Goal: Use online tool/utility: Utilize a website feature to perform a specific function

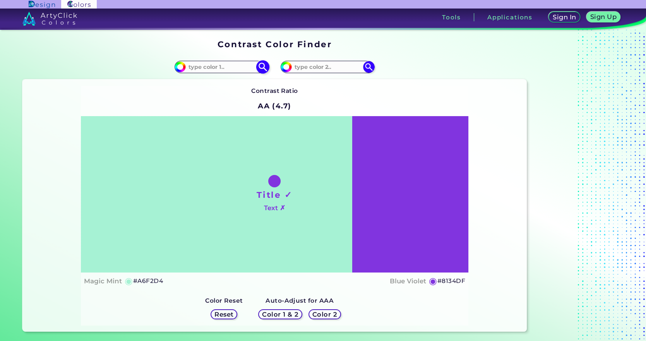
click at [203, 65] on input at bounding box center [222, 67] width 72 height 10
paste input "7e3333"
click at [206, 66] on input "7e3333" at bounding box center [222, 67] width 72 height 10
drag, startPoint x: 231, startPoint y: 66, endPoint x: 163, endPoint y: 60, distance: 69.1
click at [163, 60] on div "#a6f2d4 7e3333" at bounding box center [148, 67] width 252 height 25
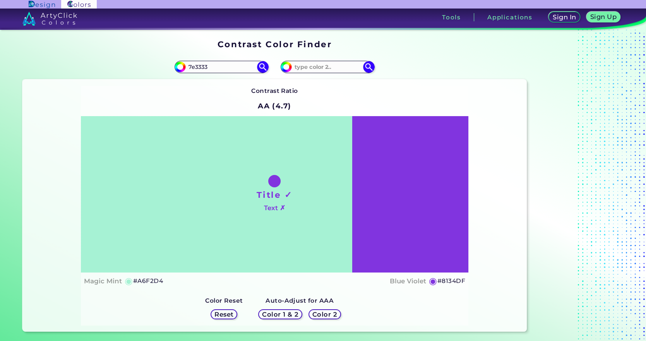
paste input "#5d2022"
type input "#5d2022"
type input "#5D2022"
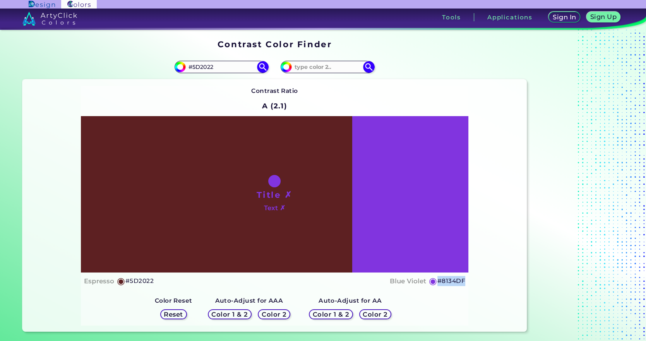
drag, startPoint x: 437, startPoint y: 281, endPoint x: 466, endPoint y: 277, distance: 30.0
click at [466, 277] on div "Title ✗ Text ✗ Espresso ◉ #5D2022 Blue Violet ◉ #8134DF" at bounding box center [274, 203] width 387 height 174
copy div "◉ #8134DF"
click at [452, 293] on div "Contrast Ratio A (2.1) Title ✗ Text ✗ Espresso ◉ #5D2022 ◉ Reset" at bounding box center [274, 206] width 387 height 240
drag, startPoint x: 437, startPoint y: 281, endPoint x: 464, endPoint y: 280, distance: 26.3
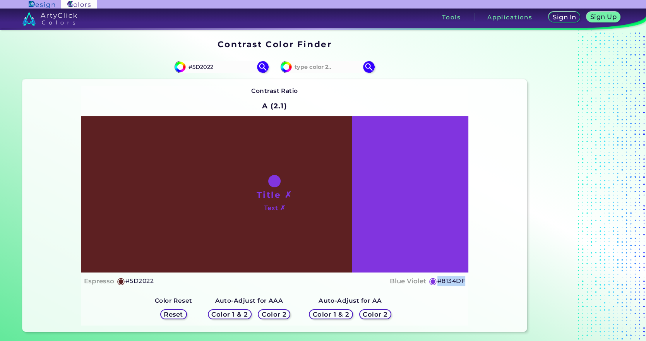
click at [464, 280] on h5 "#8134DF" at bounding box center [451, 281] width 28 height 10
copy h5 "#8134DF"
